Goal: Transaction & Acquisition: Book appointment/travel/reservation

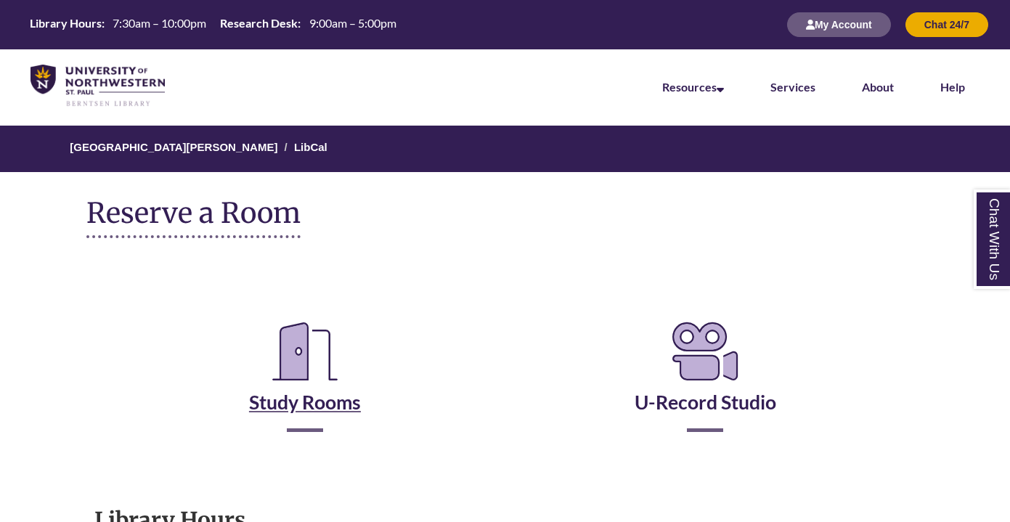
click at [330, 379] on icon "Reserve a Room" at bounding box center [305, 351] width 89 height 81
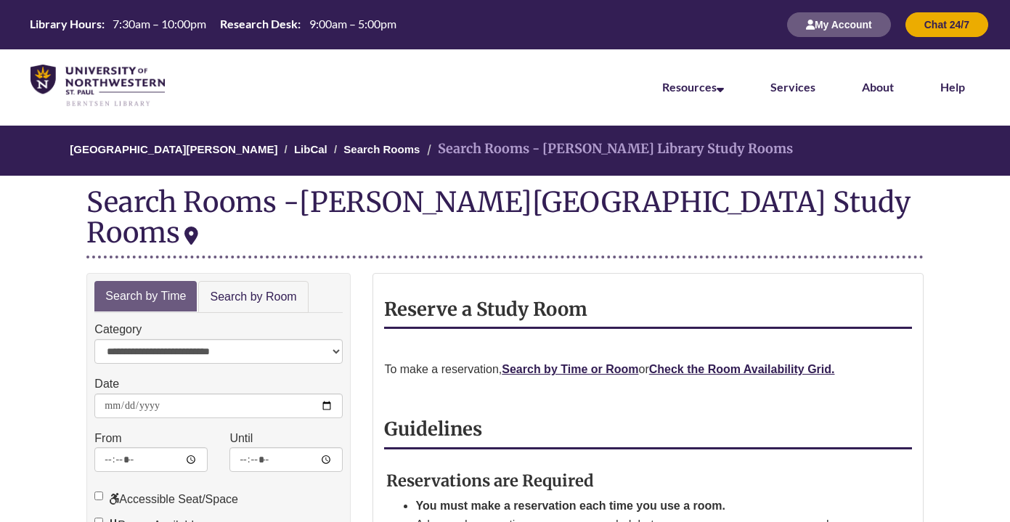
scroll to position [85, 0]
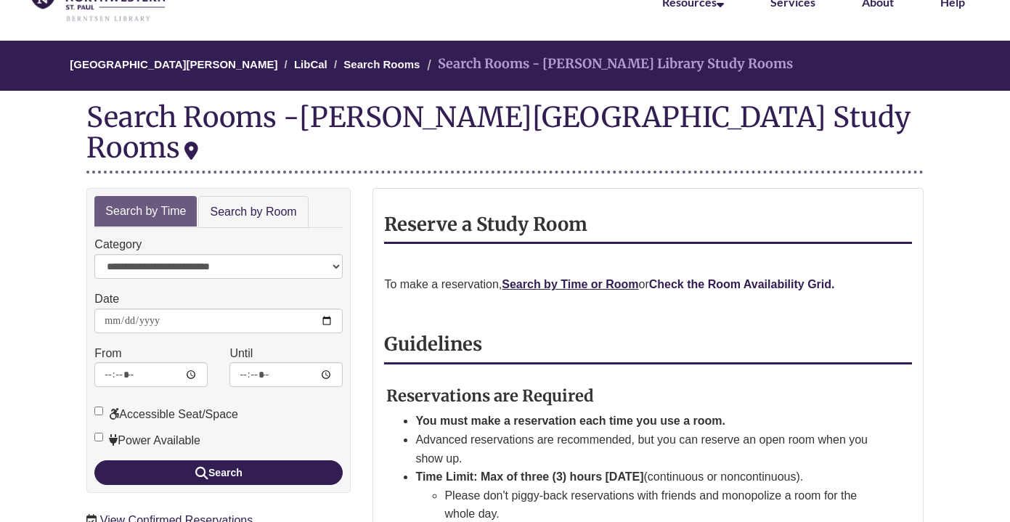
click at [749, 278] on strong "Check the Room Availability Grid." at bounding box center [742, 284] width 186 height 12
click at [724, 278] on strong "Check the Room Availability Grid." at bounding box center [742, 284] width 186 height 12
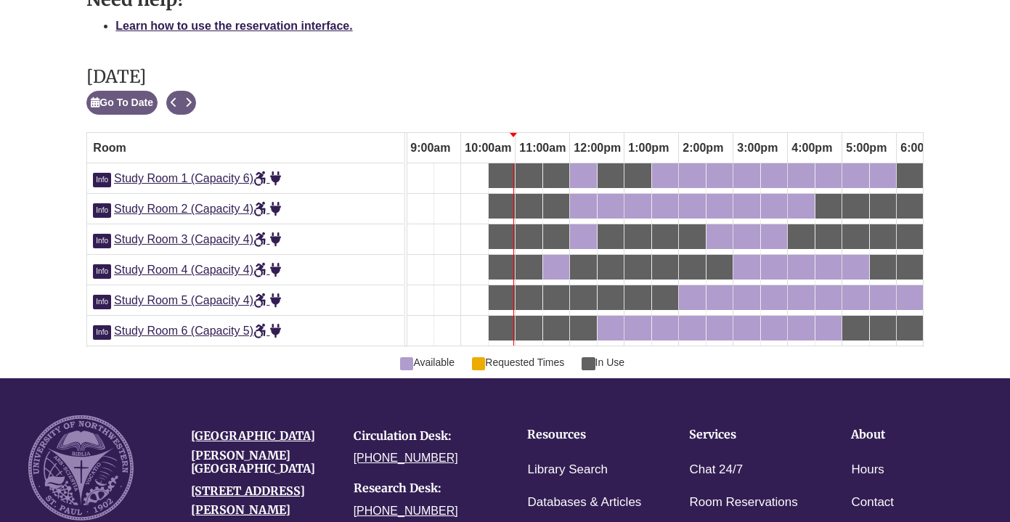
scroll to position [806, 0]
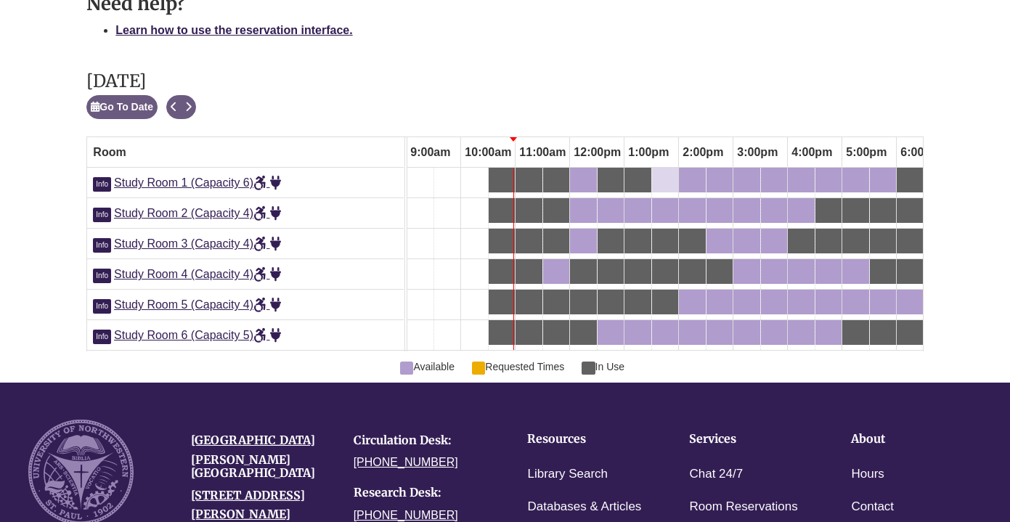
click at [674, 172] on div "1:30pm Tuesday, October 14, 2025 - Study Room 1 - Available" at bounding box center [665, 180] width 23 height 16
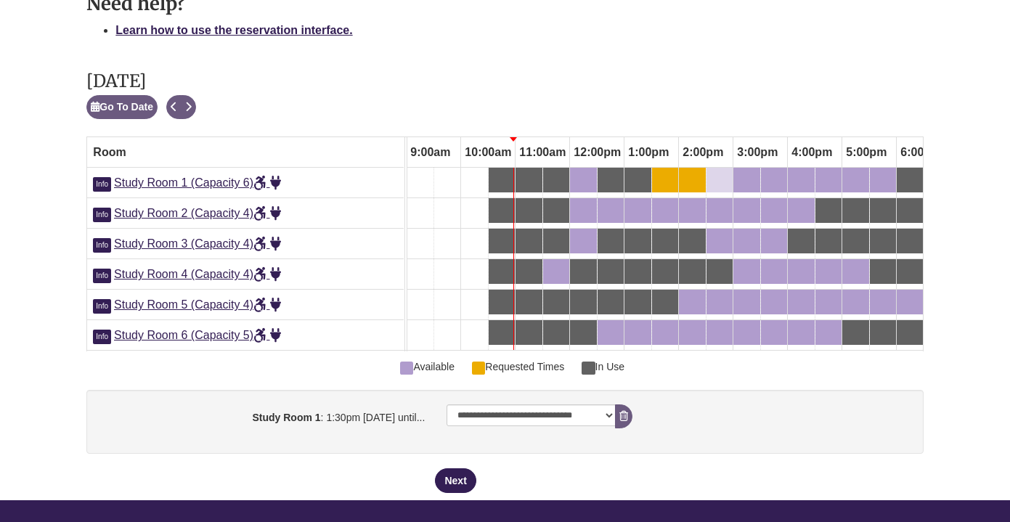
click at [717, 172] on div "2:30pm Tuesday, October 14, 2025 - Study Room 1 - Available" at bounding box center [719, 180] width 23 height 16
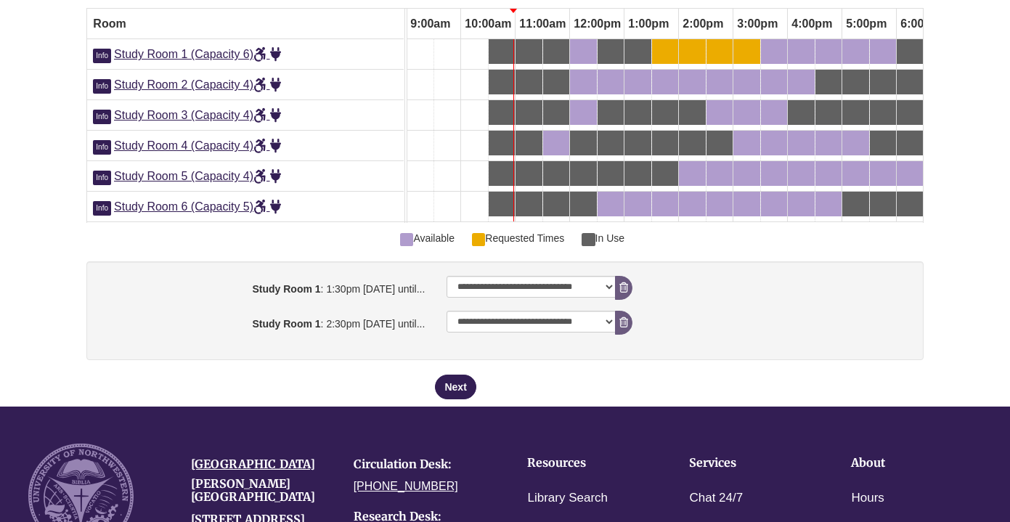
scroll to position [938, 0]
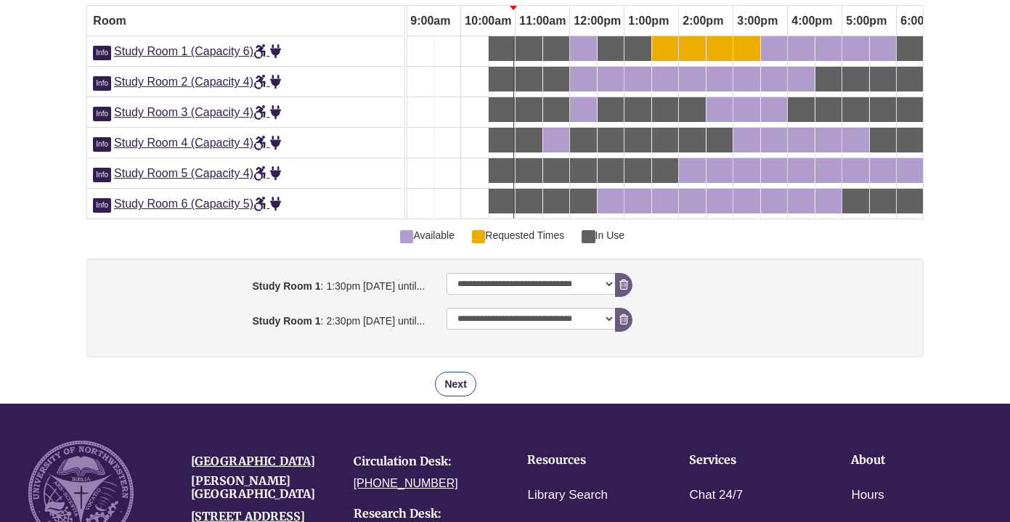
click at [458, 372] on button "Next" at bounding box center [455, 384] width 41 height 25
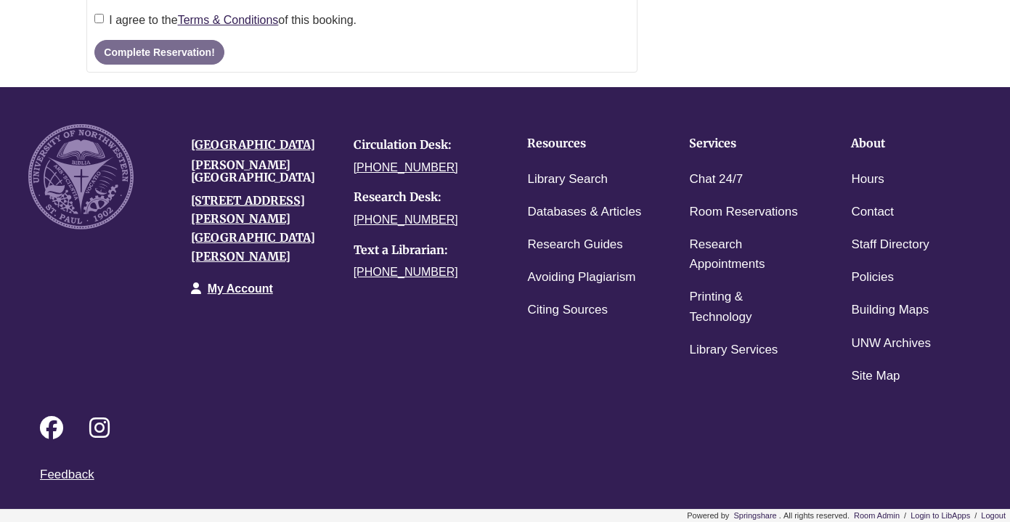
scroll to position [0, 0]
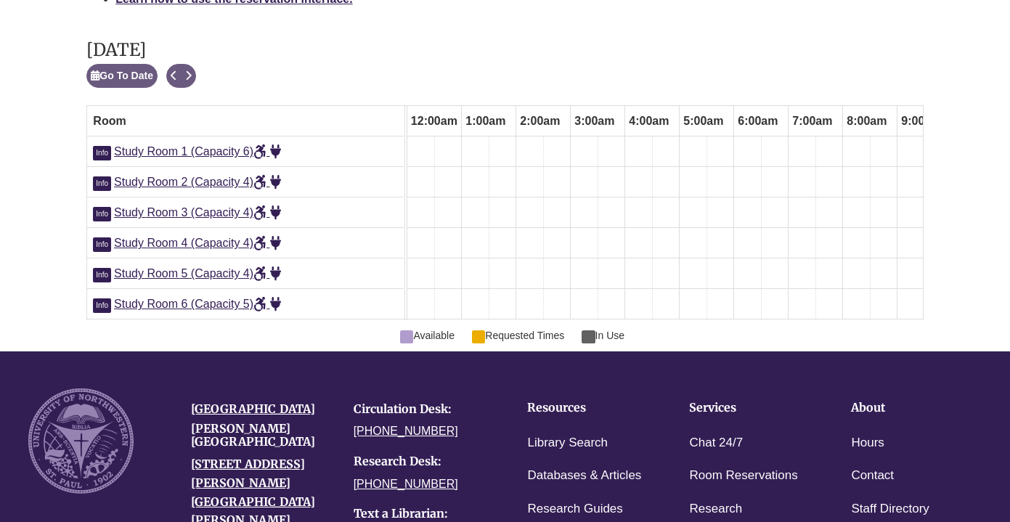
scroll to position [0, 545]
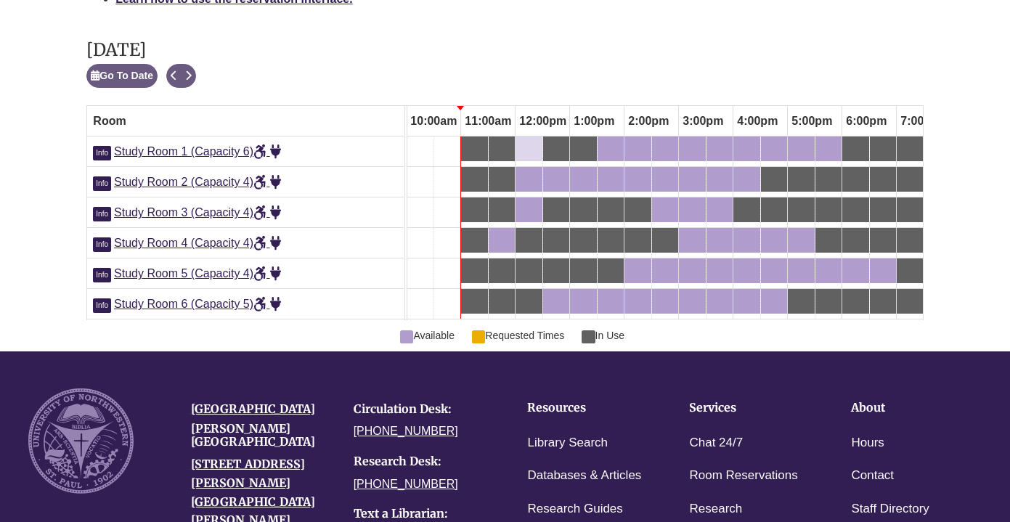
click at [528, 141] on div "12:00pm Tuesday, October 14, 2025 - Study Room 1 - Available" at bounding box center [529, 149] width 24 height 16
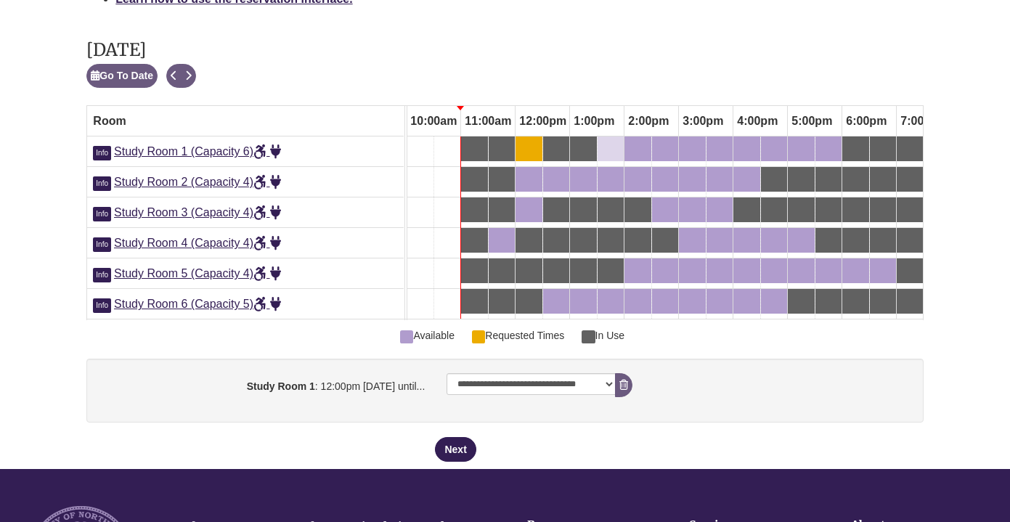
click at [619, 141] on div "1:30pm Tuesday, October 14, 2025 - Study Room 1 - Available" at bounding box center [610, 149] width 23 height 16
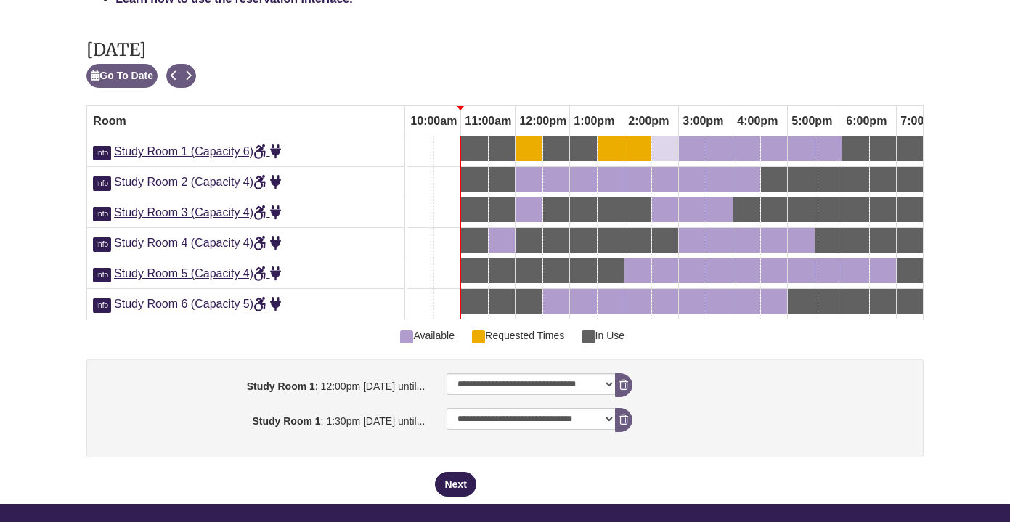
click at [667, 141] on div "2:30pm Tuesday, October 14, 2025 - Study Room 1 - Available" at bounding box center [665, 149] width 23 height 16
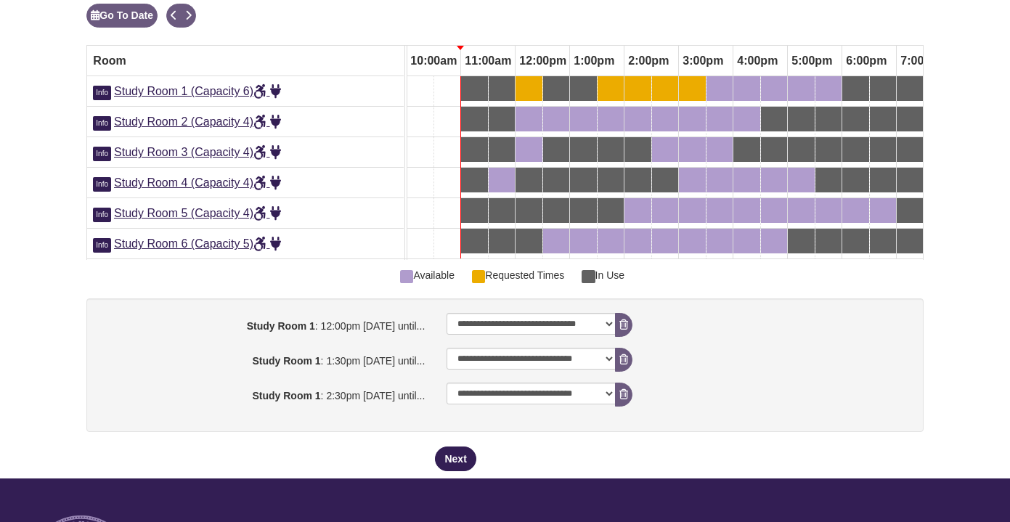
scroll to position [903, 0]
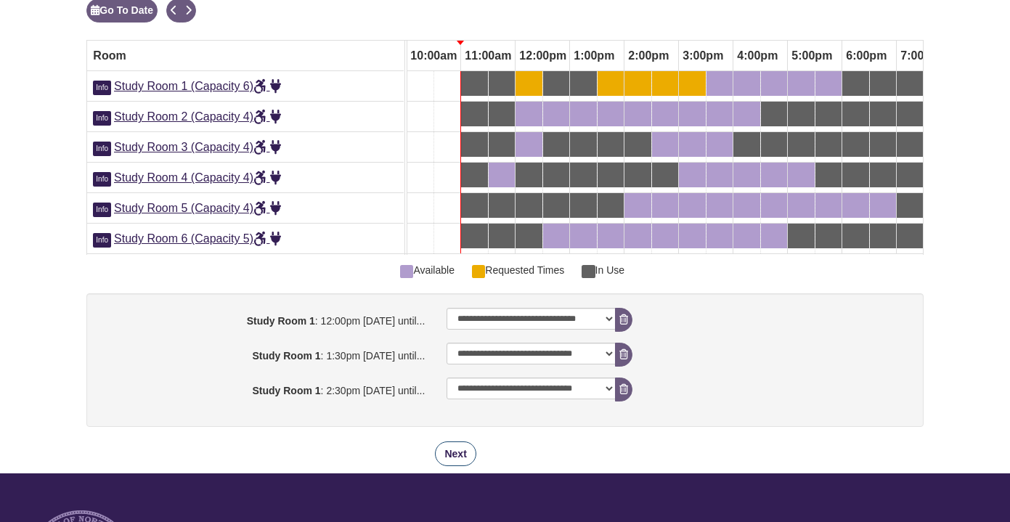
click at [455, 442] on button "Next" at bounding box center [455, 454] width 41 height 25
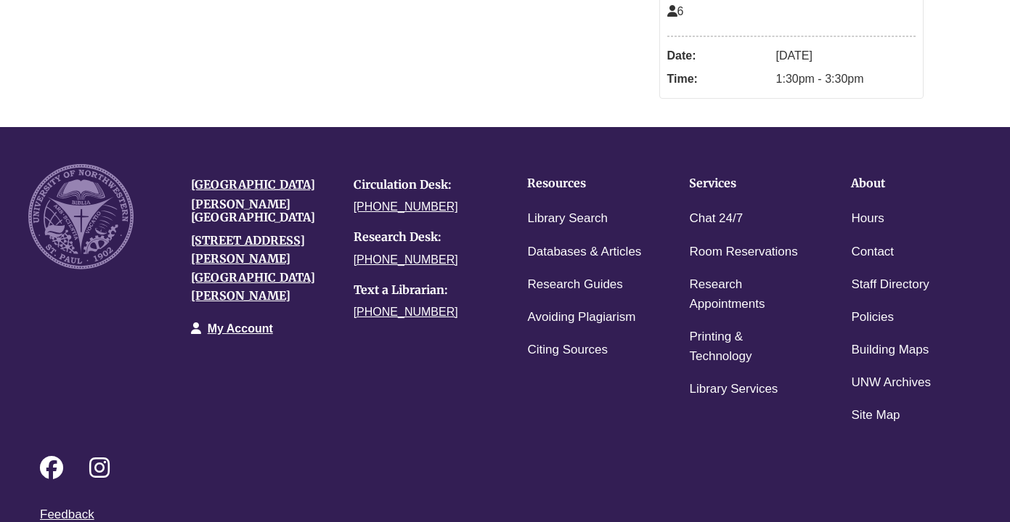
scroll to position [0, 0]
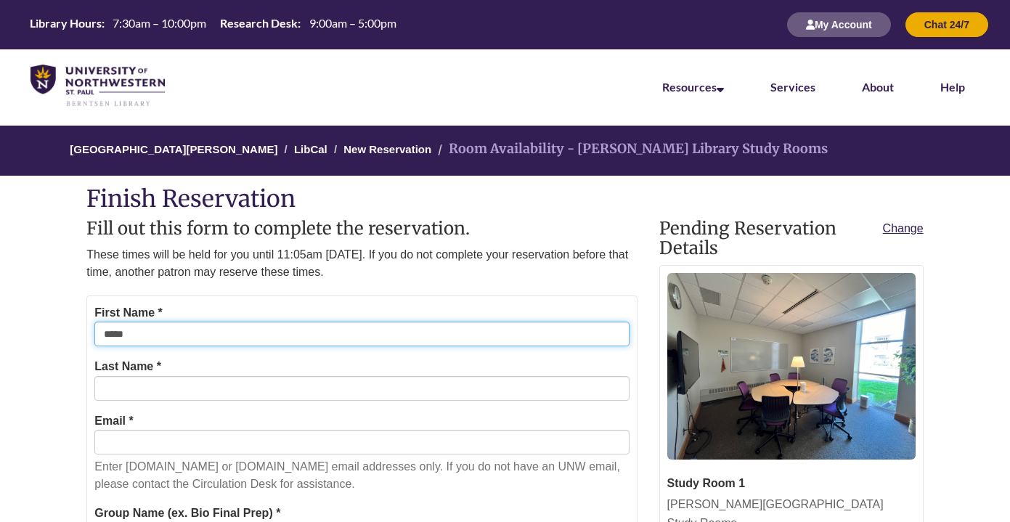
type input "*****"
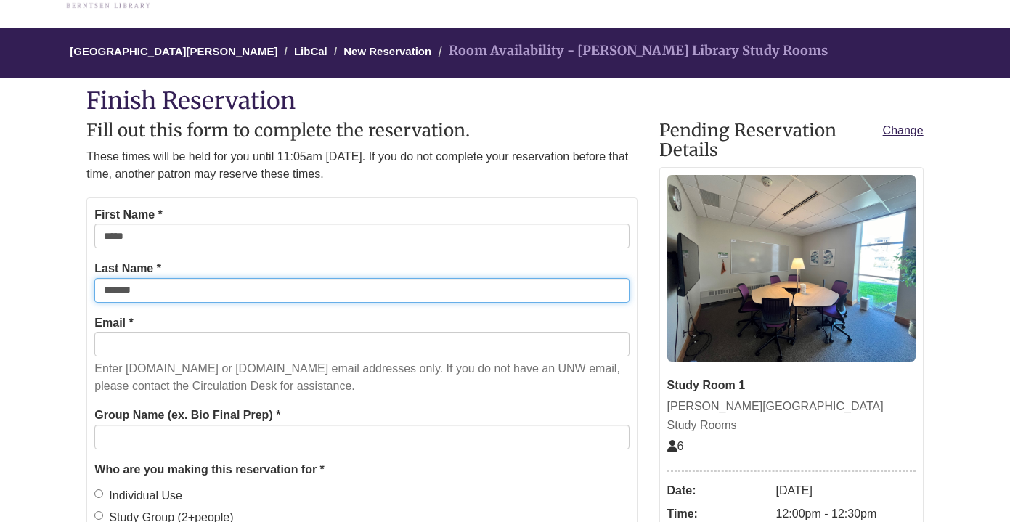
scroll to position [112, 0]
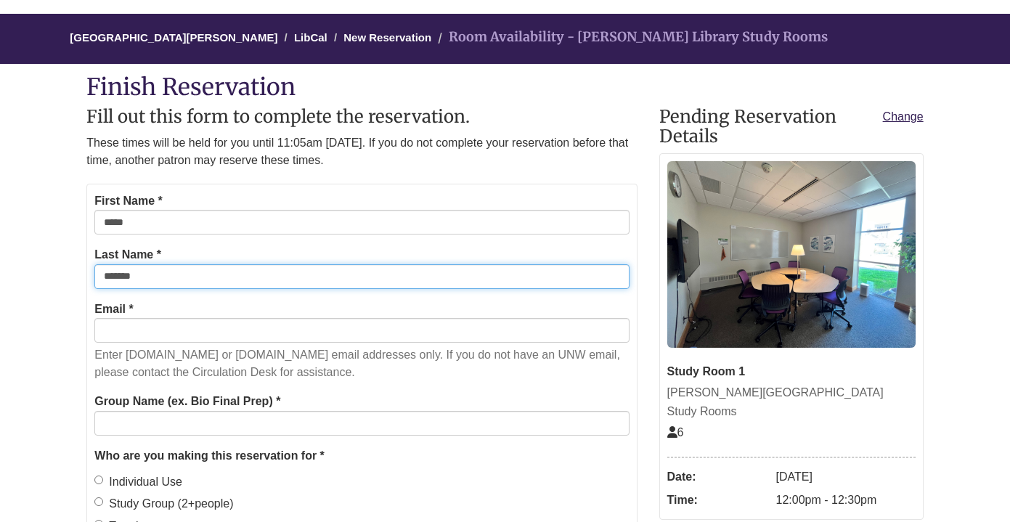
type input "*******"
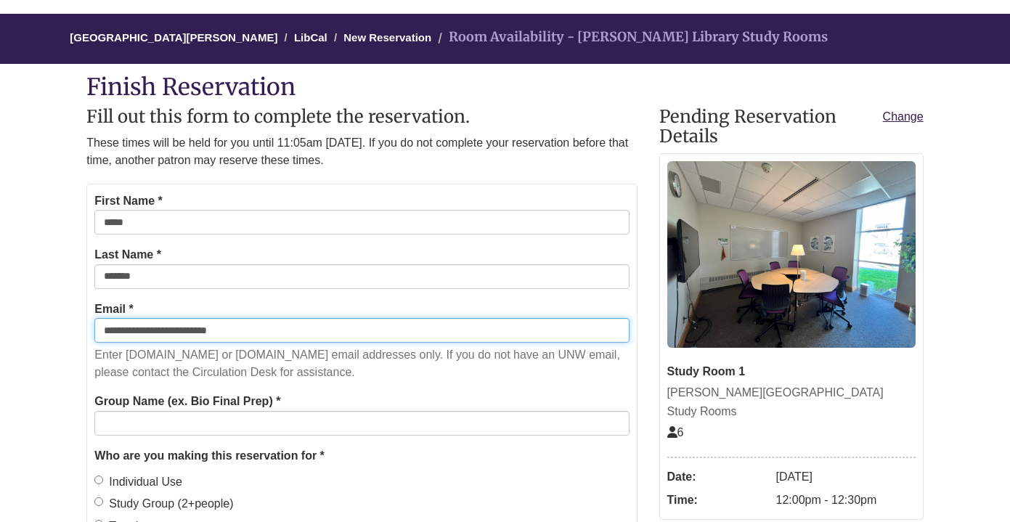
type input "**********"
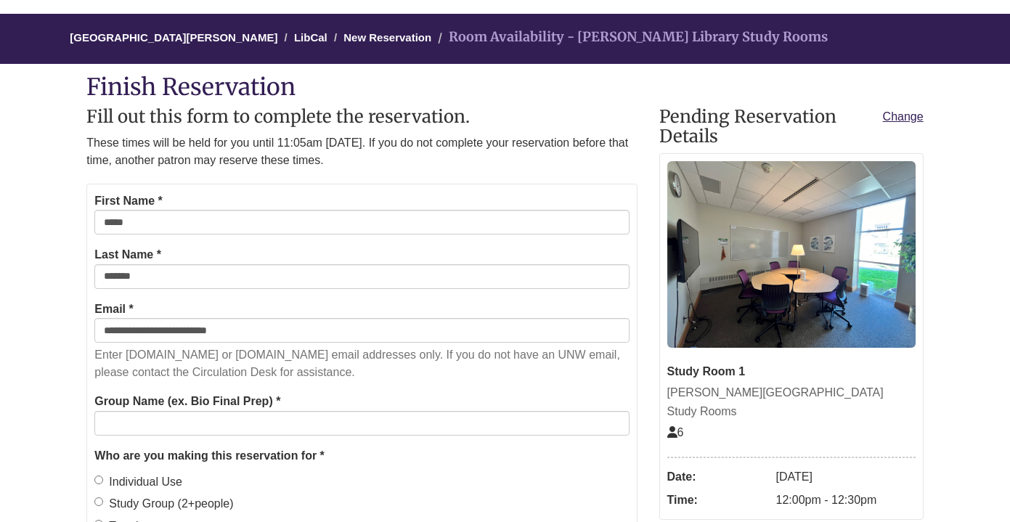
click at [386, 384] on form "**********" at bounding box center [361, 426] width 550 height 484
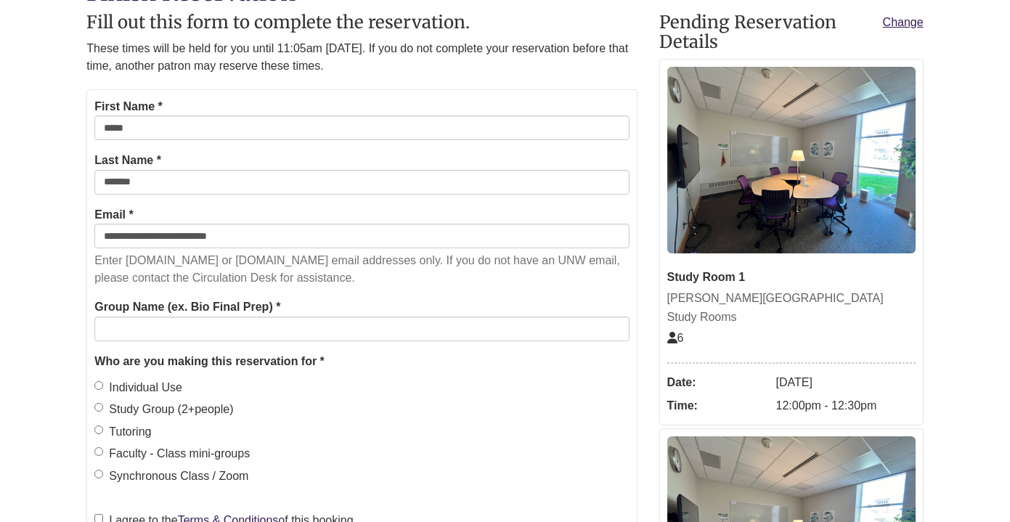
scroll to position [217, 0]
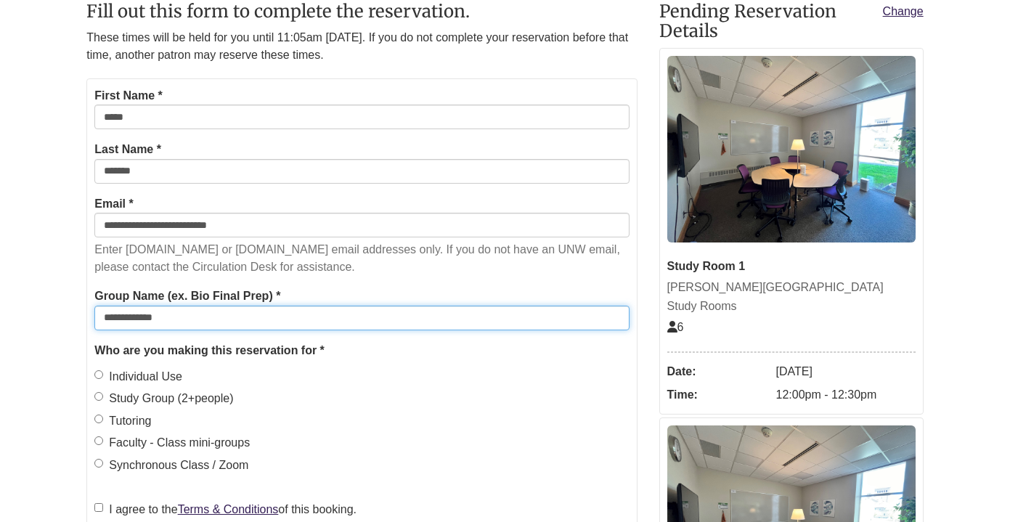
type input "**********"
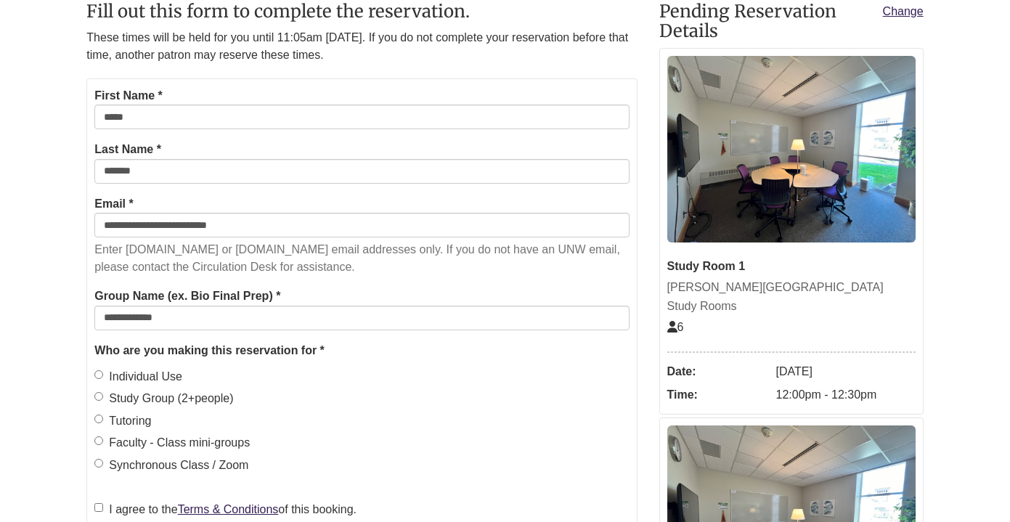
click at [453, 394] on div "Study Group (2+people)" at bounding box center [361, 398] width 534 height 19
click at [180, 394] on label "Study Group (2+people)" at bounding box center [163, 398] width 139 height 19
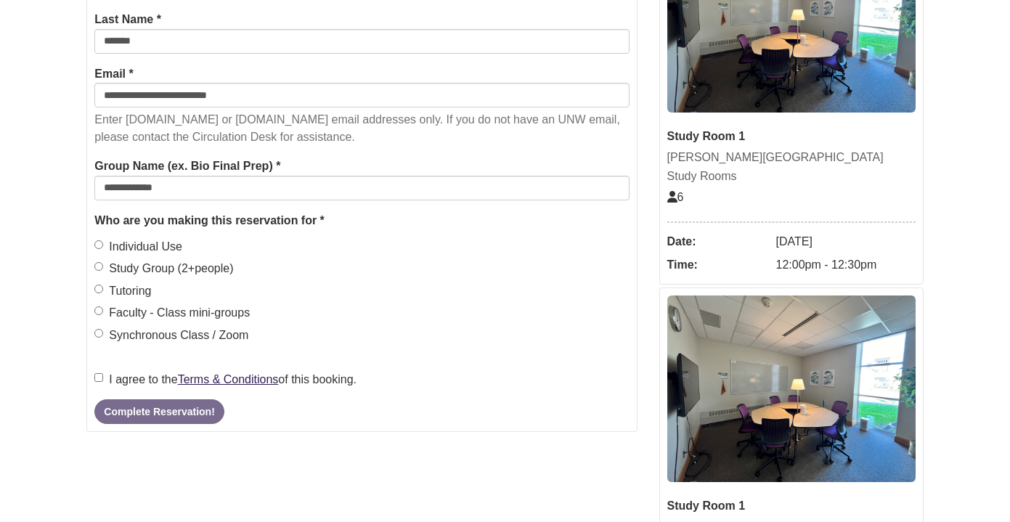
scroll to position [354, 0]
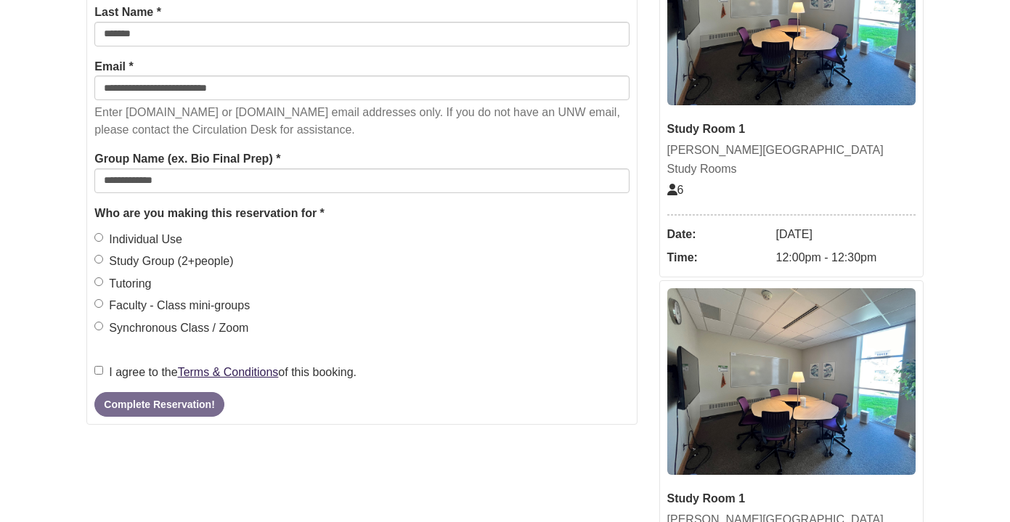
click at [121, 363] on label "I agree to the Terms & Conditions of this booking." at bounding box center [225, 372] width 262 height 19
click at [146, 394] on button "Complete Reservation!" at bounding box center [158, 404] width 129 height 25
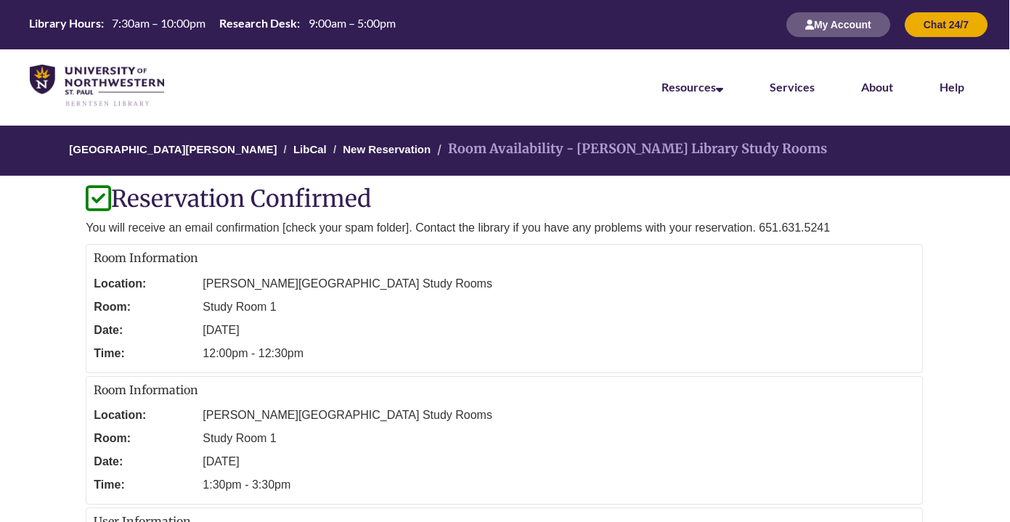
scroll to position [0, 1]
